Goal: Information Seeking & Learning: Compare options

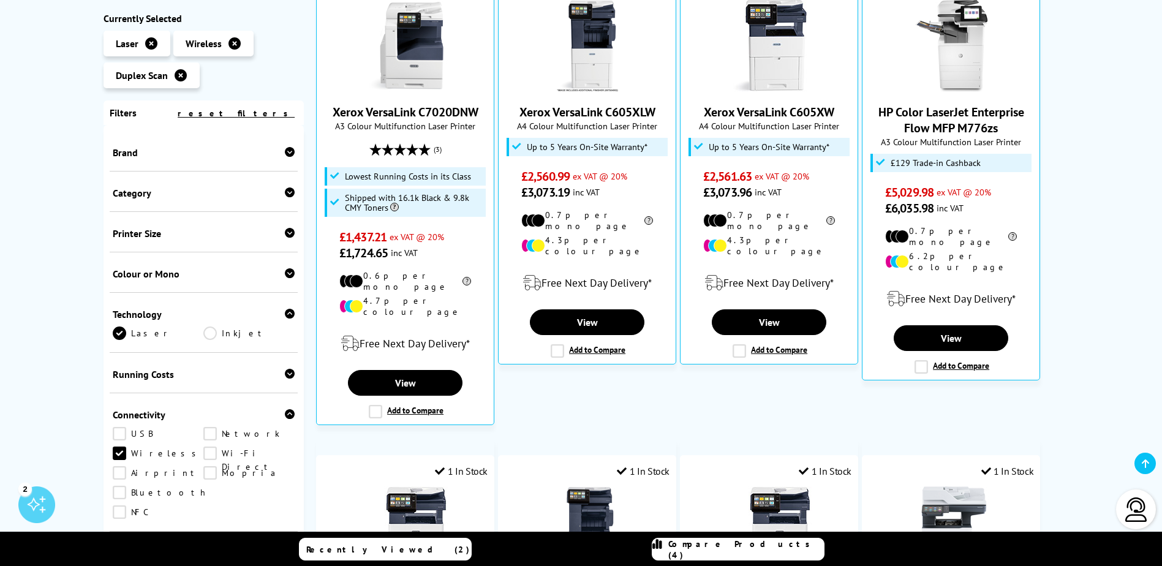
scroll to position [184, 0]
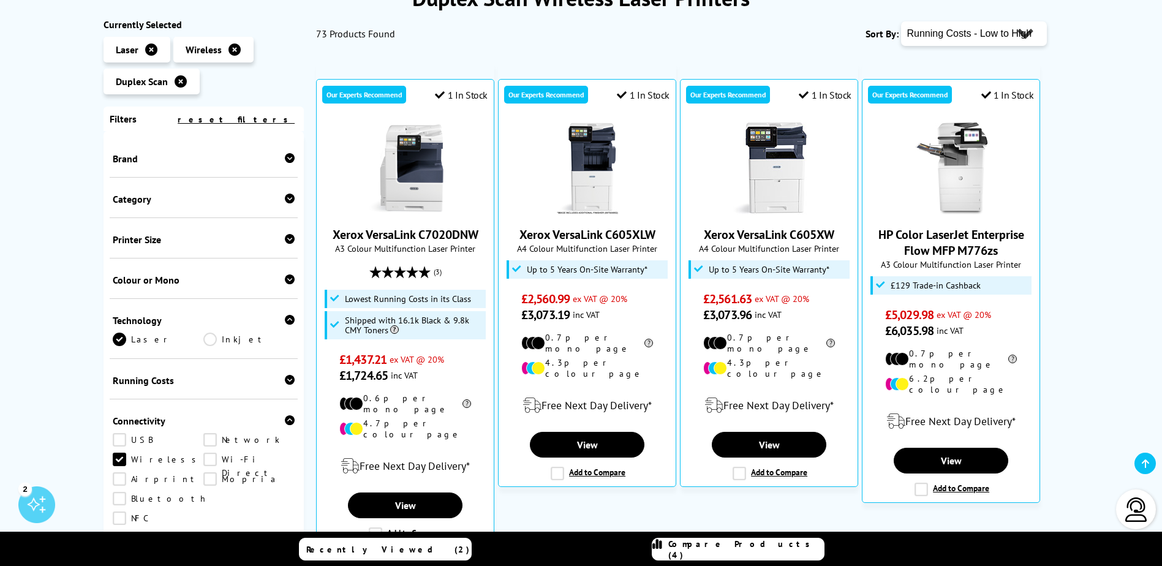
click at [286, 277] on icon at bounding box center [290, 279] width 10 height 10
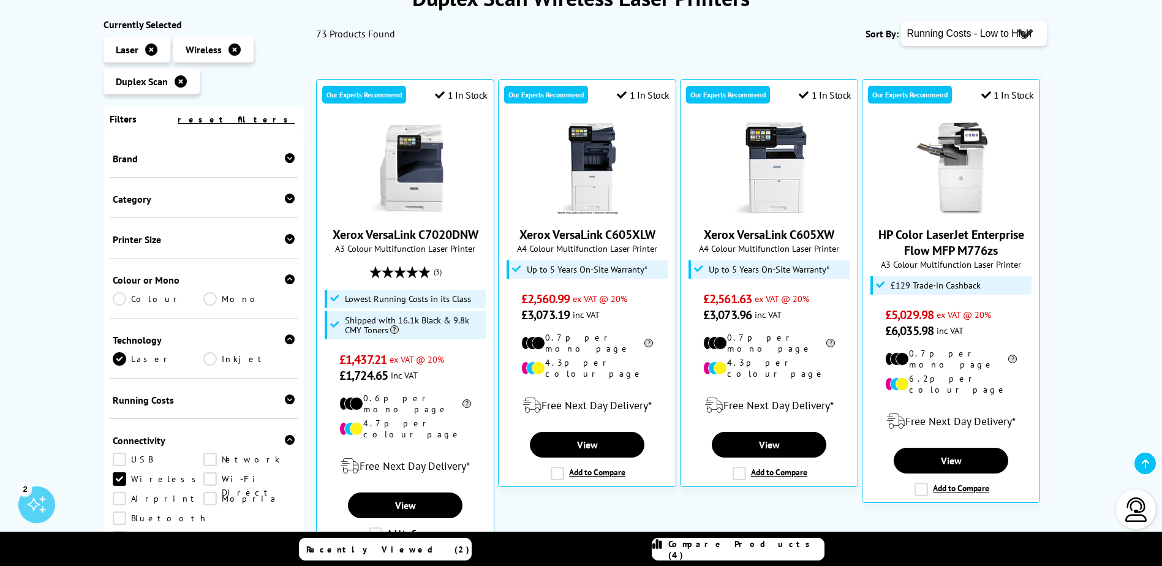
click at [213, 300] on link "Mono" at bounding box center [248, 298] width 91 height 13
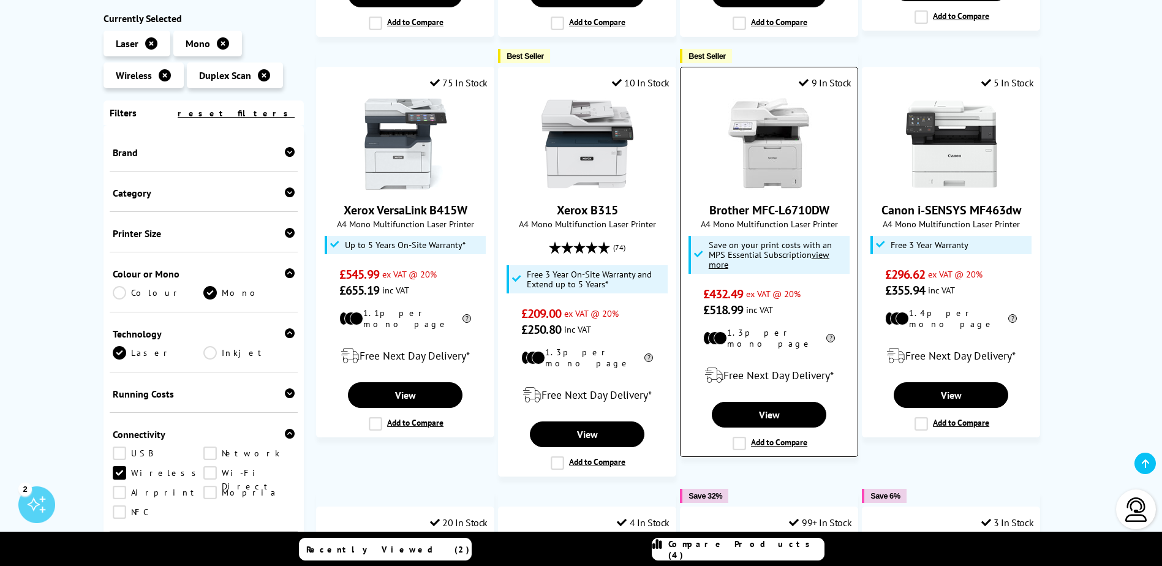
scroll to position [551, 0]
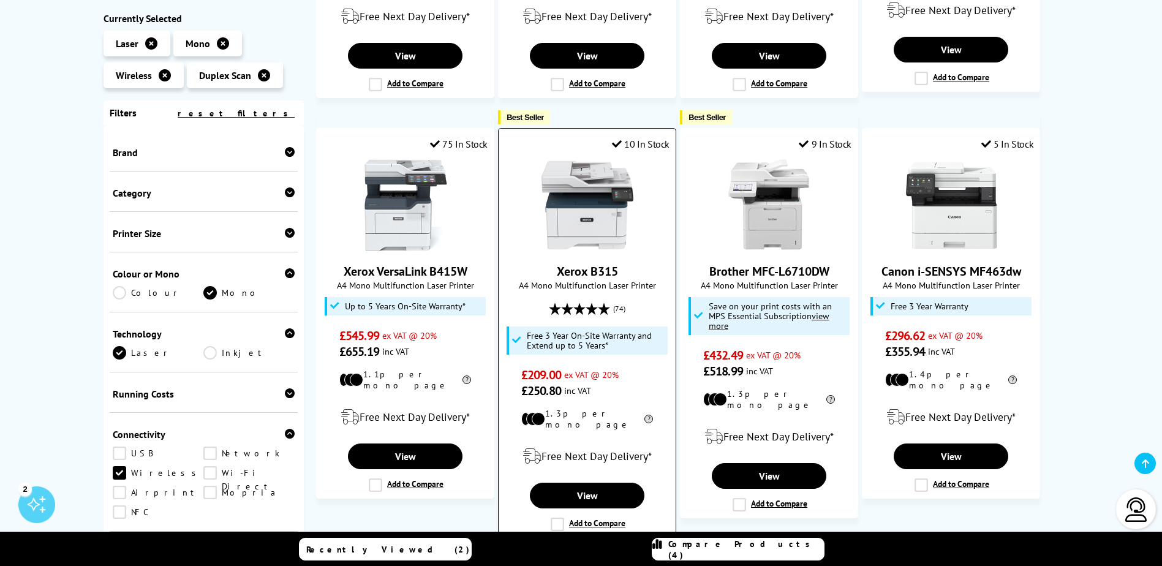
click at [604, 267] on link "Xerox B315" at bounding box center [587, 271] width 61 height 16
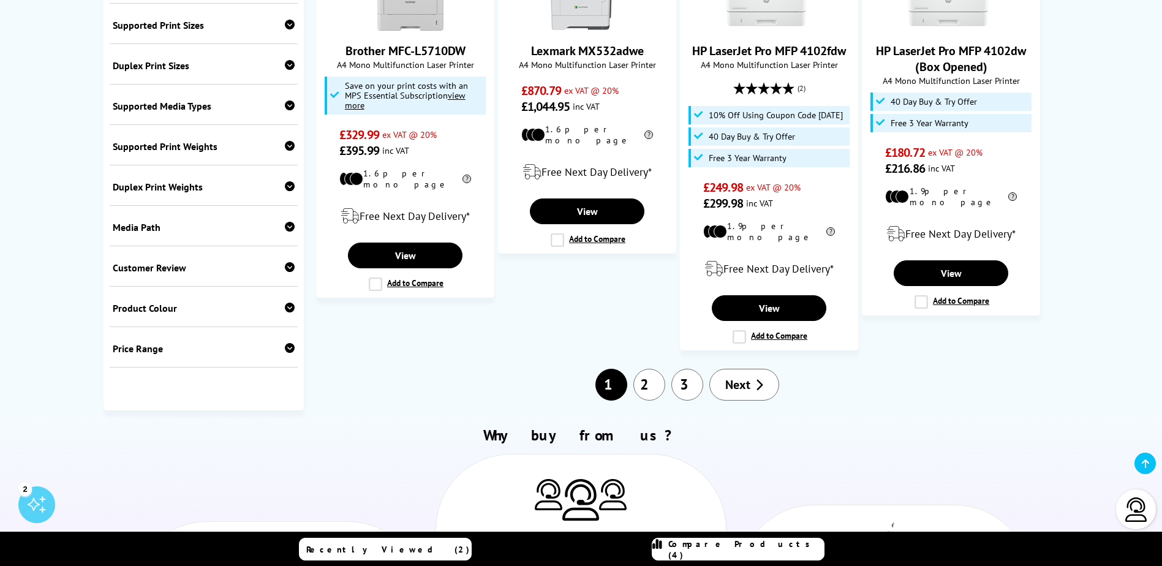
scroll to position [1225, 0]
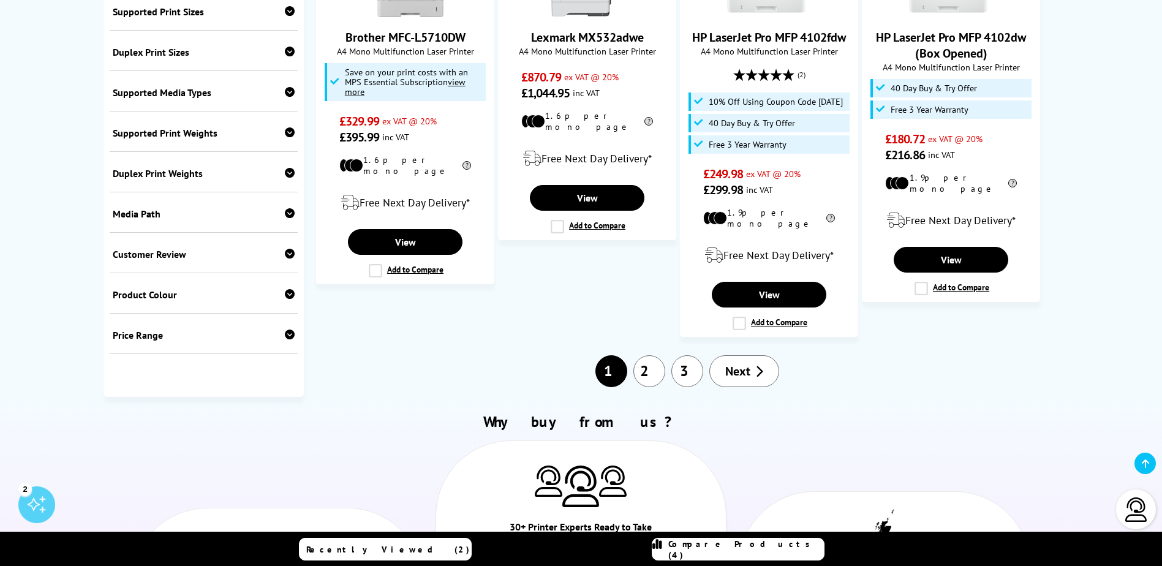
click at [285, 330] on icon at bounding box center [290, 335] width 10 height 10
click at [272, 345] on select "0 100 200 300 400 500 600 700 800 900 1000 2000 3000 4000 5000 6000 8000 10000 …" at bounding box center [248, 380] width 91 height 15
select select "300"
click at [203, 345] on select "0 100 200 300 400 500 600 700 800 900 1000 2000 3000 4000 5000 6000 8000 10000 …" at bounding box center [248, 380] width 91 height 15
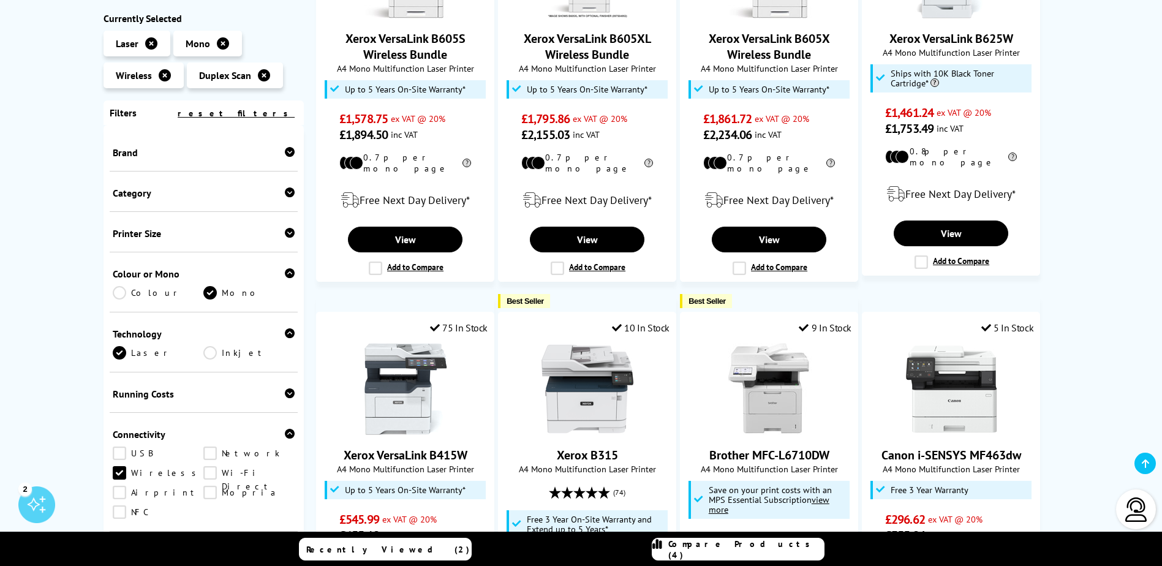
scroll to position [61, 0]
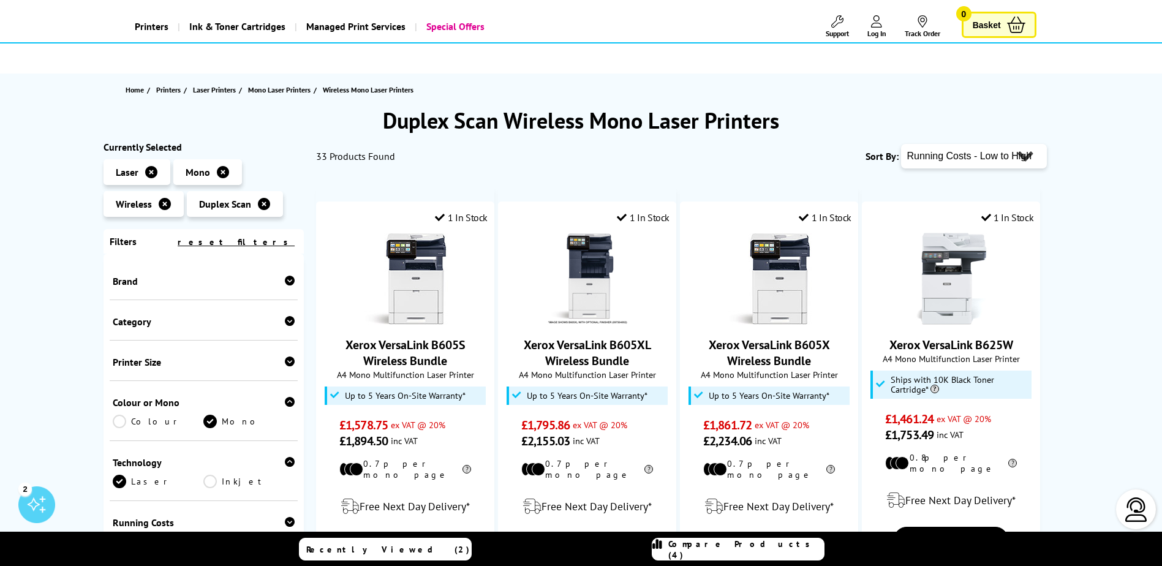
click at [770, 161] on select "Popularity Rating Price - Low to High Price - High to Low Running Costs - Low t…" at bounding box center [974, 156] width 146 height 25
select select "Price Ascending"
click at [770, 144] on select "Popularity Rating Price - Low to High Price - High to Low Running Costs - Low t…" at bounding box center [974, 156] width 146 height 25
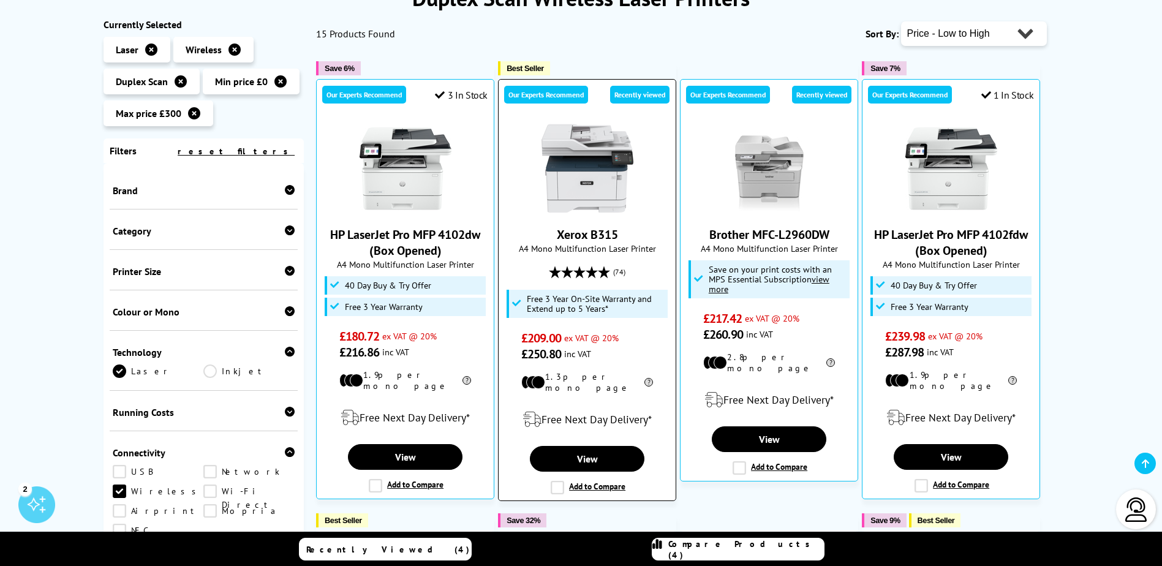
click at [560, 483] on label "Add to Compare" at bounding box center [588, 487] width 75 height 13
click at [0, 0] on input "Add to Compare" at bounding box center [0, 0] width 0 height 0
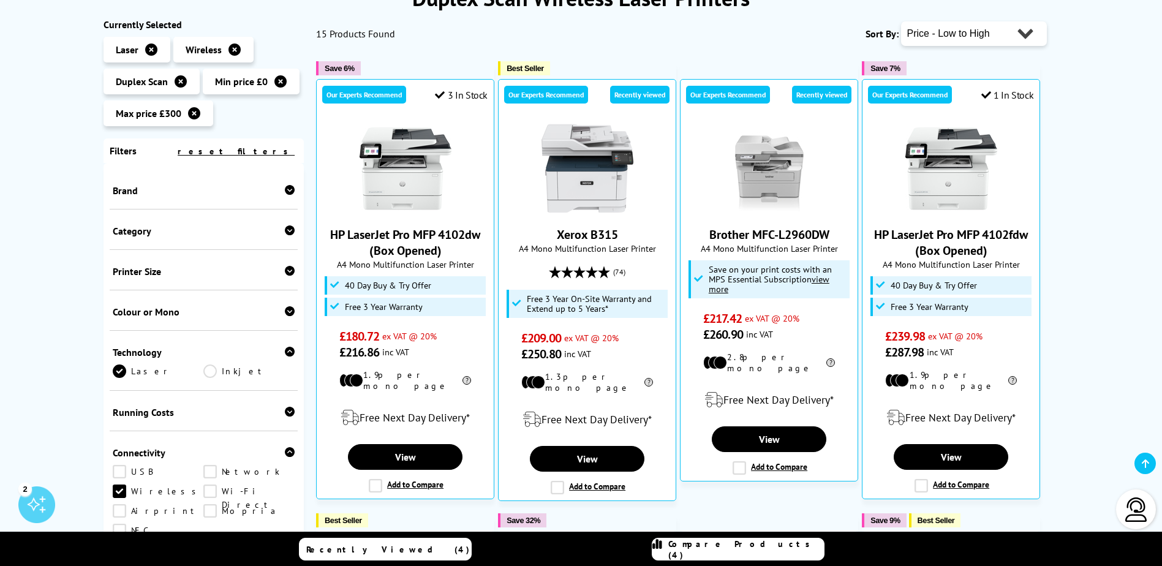
click at [442, 552] on link "Recently Viewed (4)" at bounding box center [385, 549] width 173 height 23
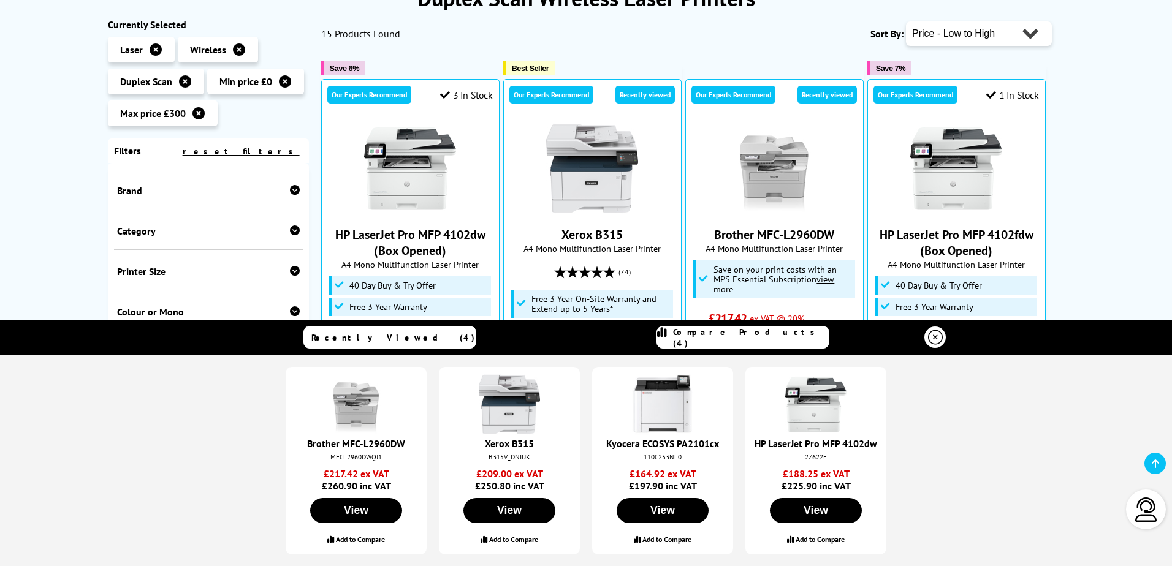
click at [939, 338] on icon at bounding box center [935, 337] width 15 height 15
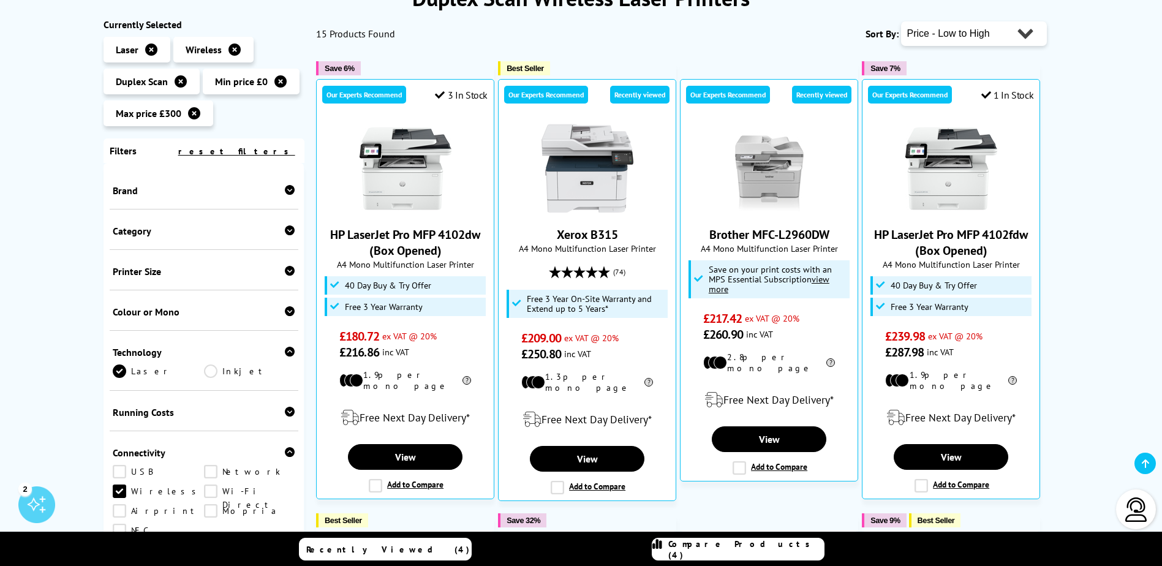
click at [687, 557] on link "Compare Products (4)" at bounding box center [738, 549] width 173 height 23
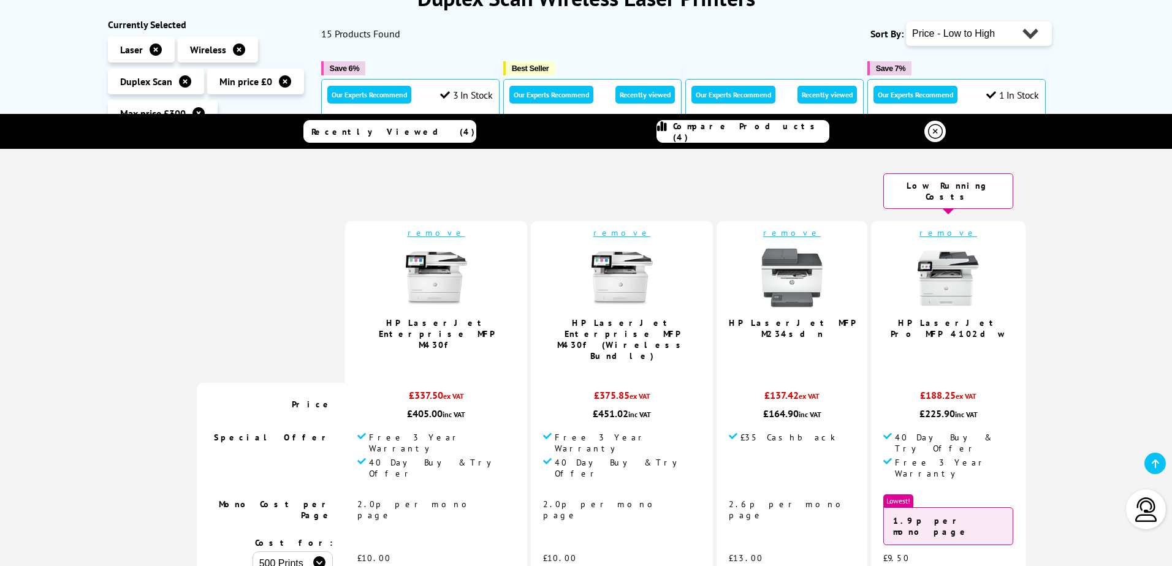
click at [438, 228] on td "remove HP LaserJet Enterprise MFP M430f 5.0 / 5" at bounding box center [436, 302] width 182 height 162
click at [593, 227] on link "remove" at bounding box center [622, 232] width 58 height 11
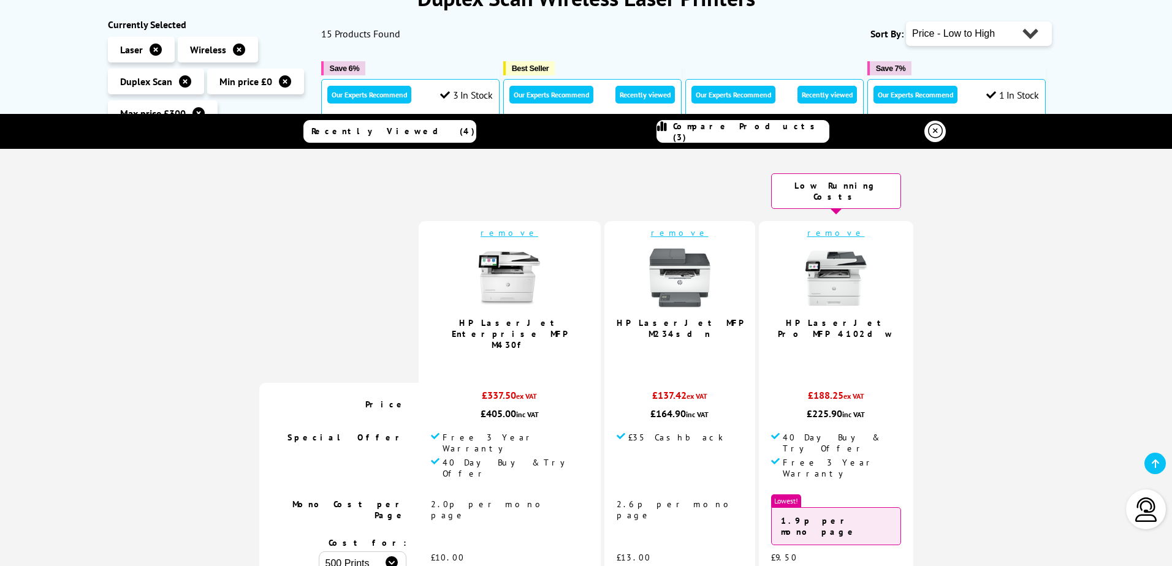
click at [651, 227] on link "remove" at bounding box center [680, 232] width 58 height 11
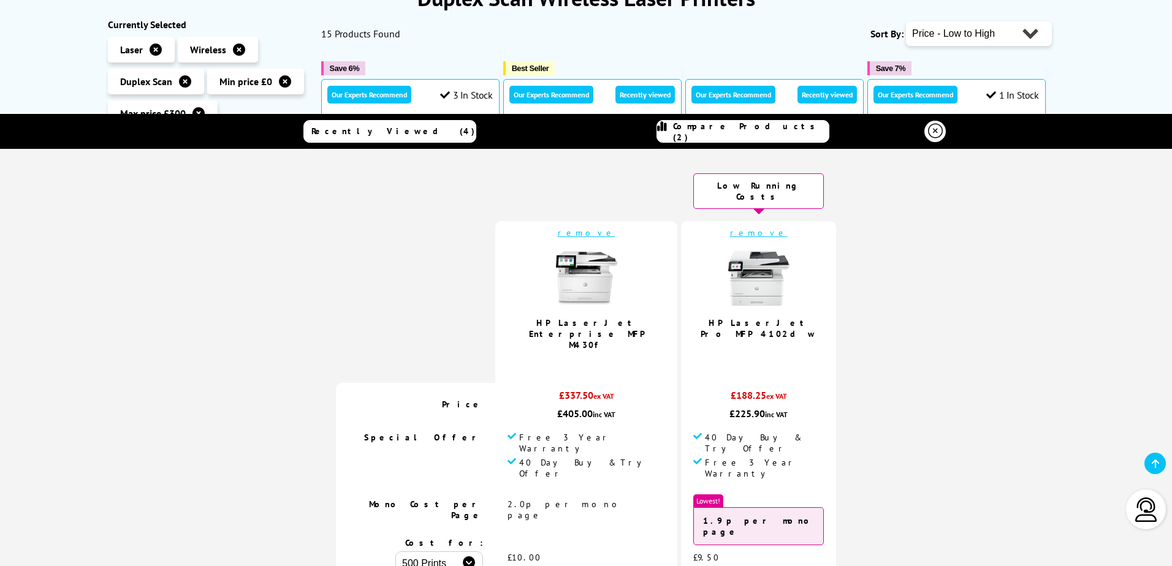
click at [591, 227] on link "remove" at bounding box center [587, 232] width 58 height 11
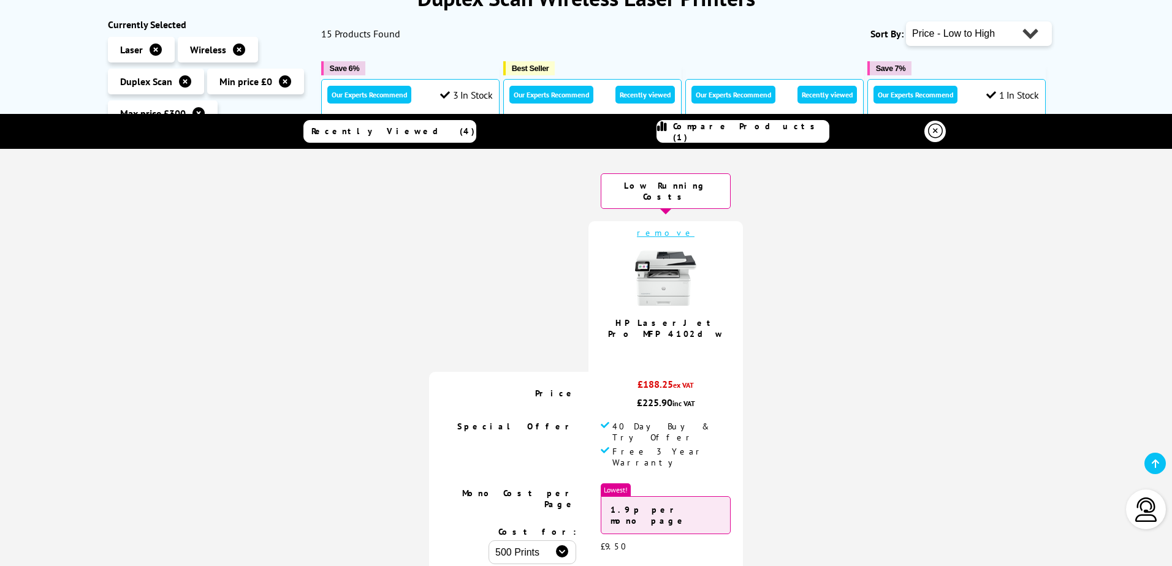
click at [928, 130] on icon at bounding box center [935, 131] width 15 height 15
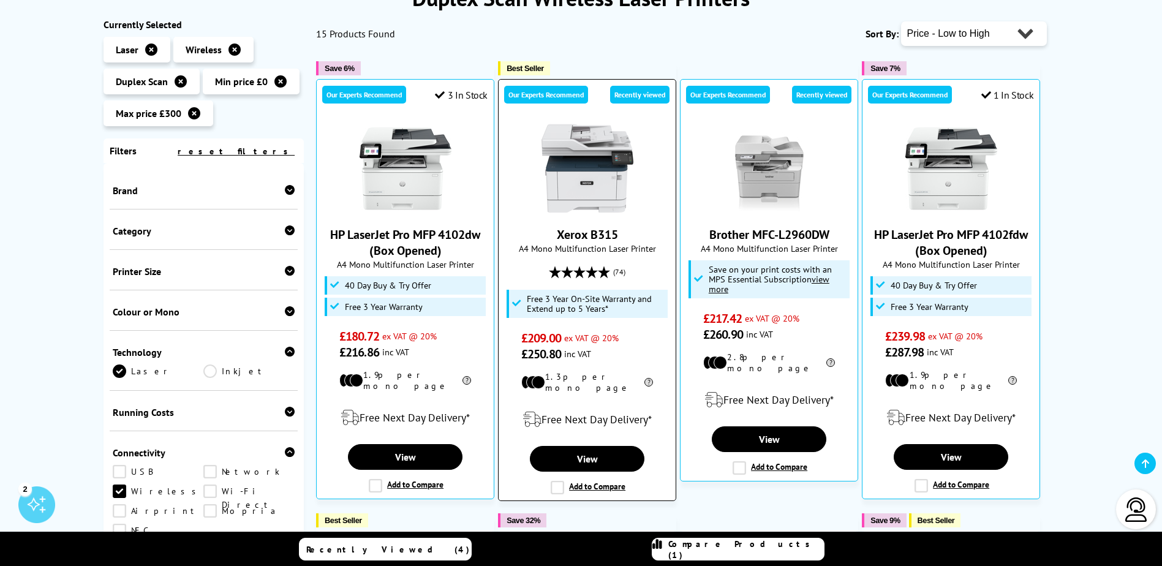
click at [586, 481] on label "Add to Compare" at bounding box center [588, 487] width 75 height 13
click at [0, 0] on input "Add to Compare" at bounding box center [0, 0] width 0 height 0
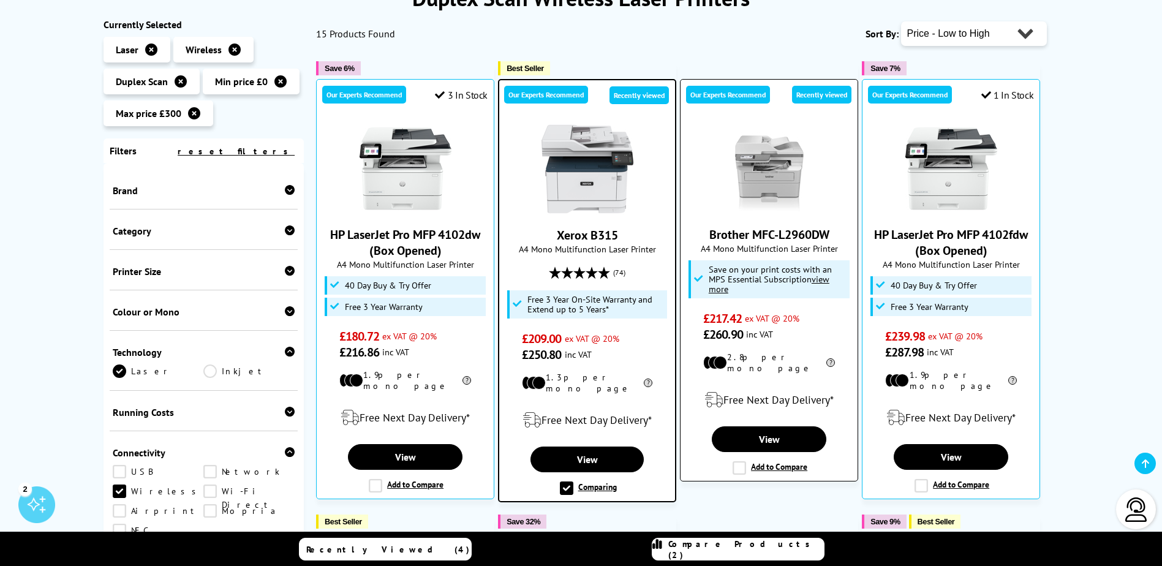
click at [784, 462] on label "Add to Compare" at bounding box center [770, 467] width 75 height 13
click at [0, 0] on input "Add to Compare" at bounding box center [0, 0] width 0 height 0
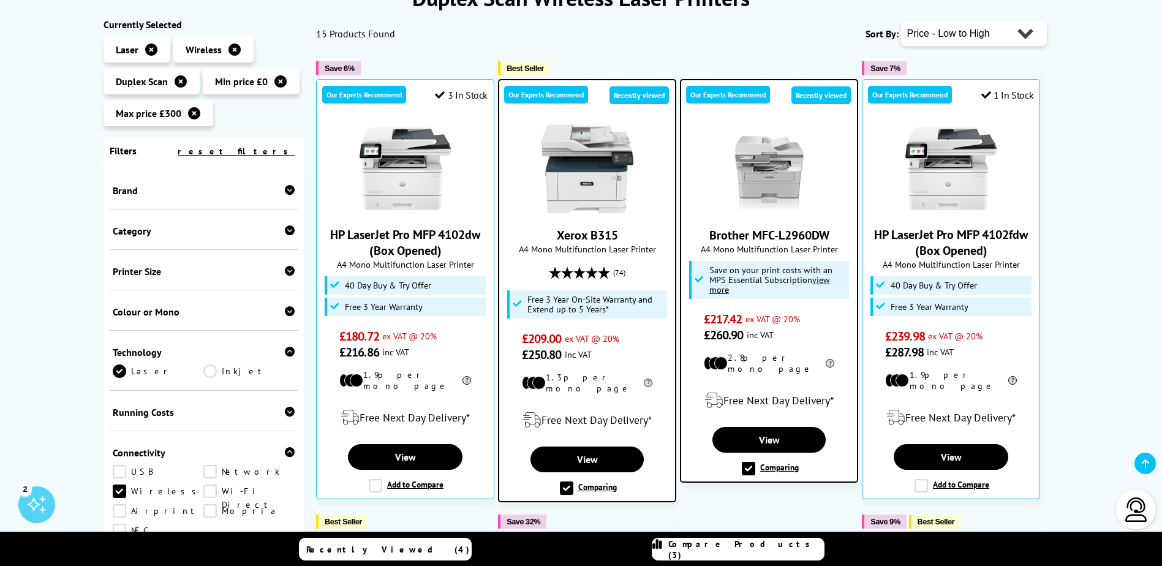
click at [748, 542] on link "Compare Products (3)" at bounding box center [738, 549] width 173 height 23
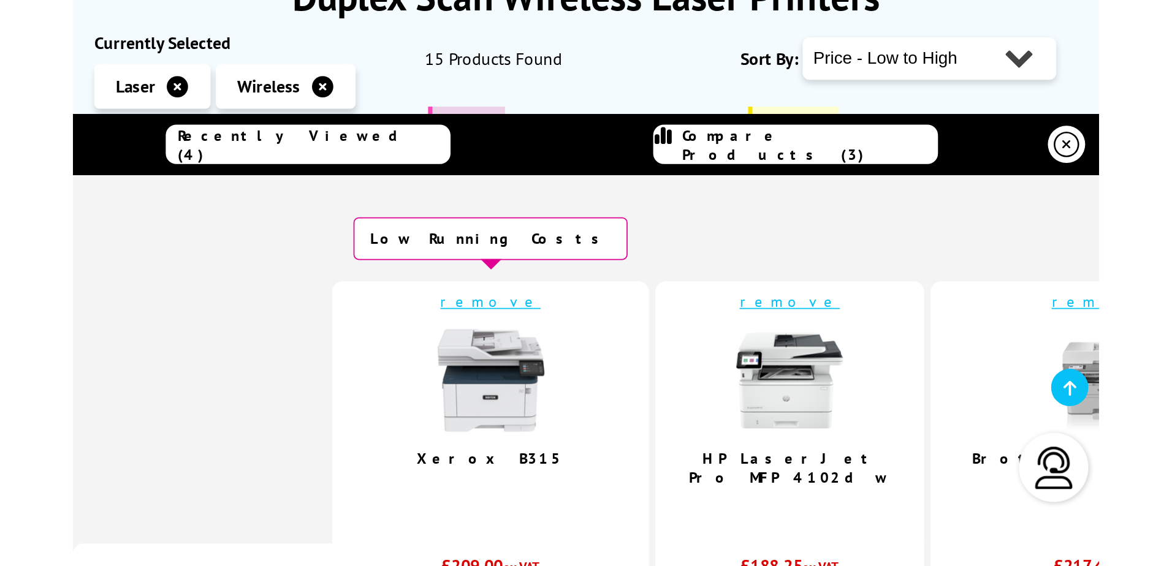
scroll to position [184, 0]
